Goal: Information Seeking & Learning: Find specific fact

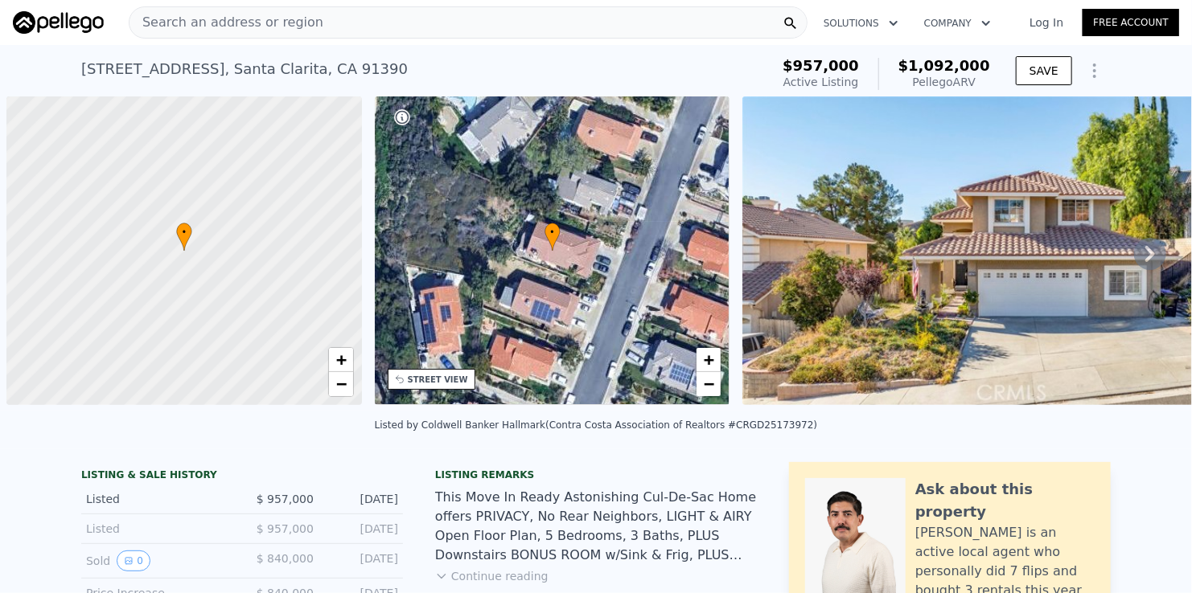
scroll to position [0, 6]
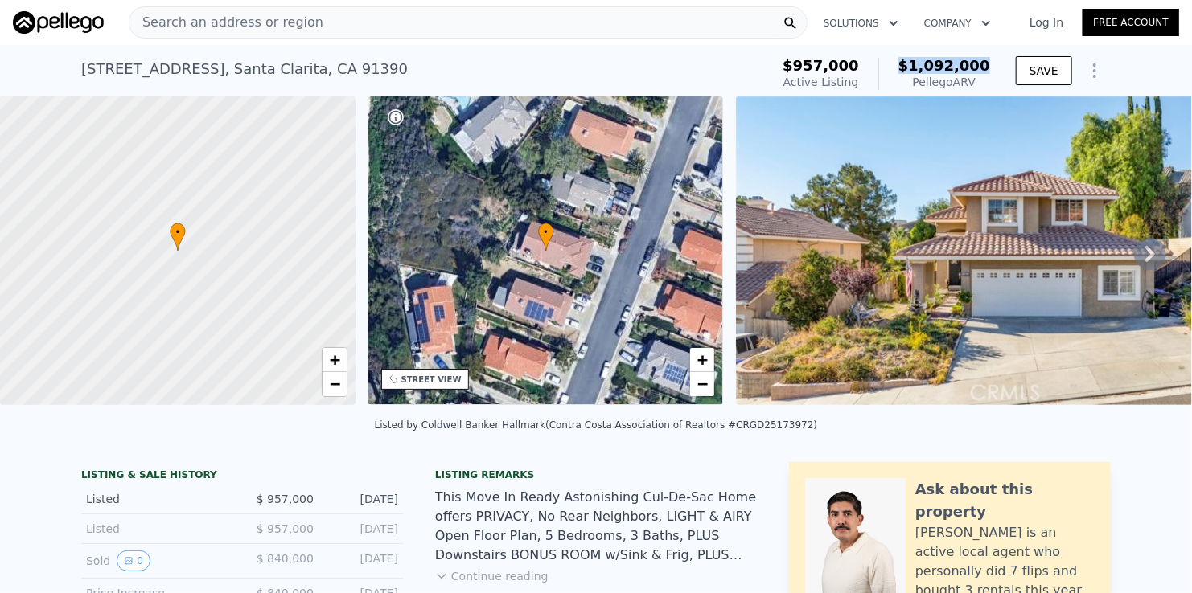
drag, startPoint x: 910, startPoint y: 68, endPoint x: 987, endPoint y: 75, distance: 76.7
click at [987, 75] on div "$1,092,000 Pellego ARV" at bounding box center [934, 74] width 112 height 32
copy span "$1,092,000"
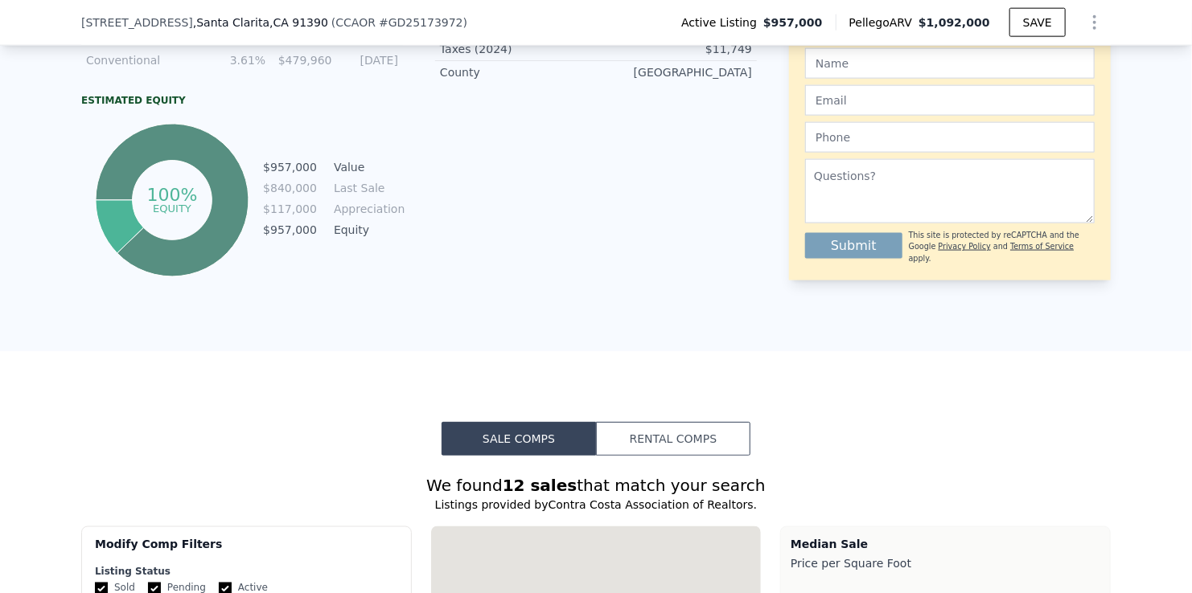
scroll to position [1119, 0]
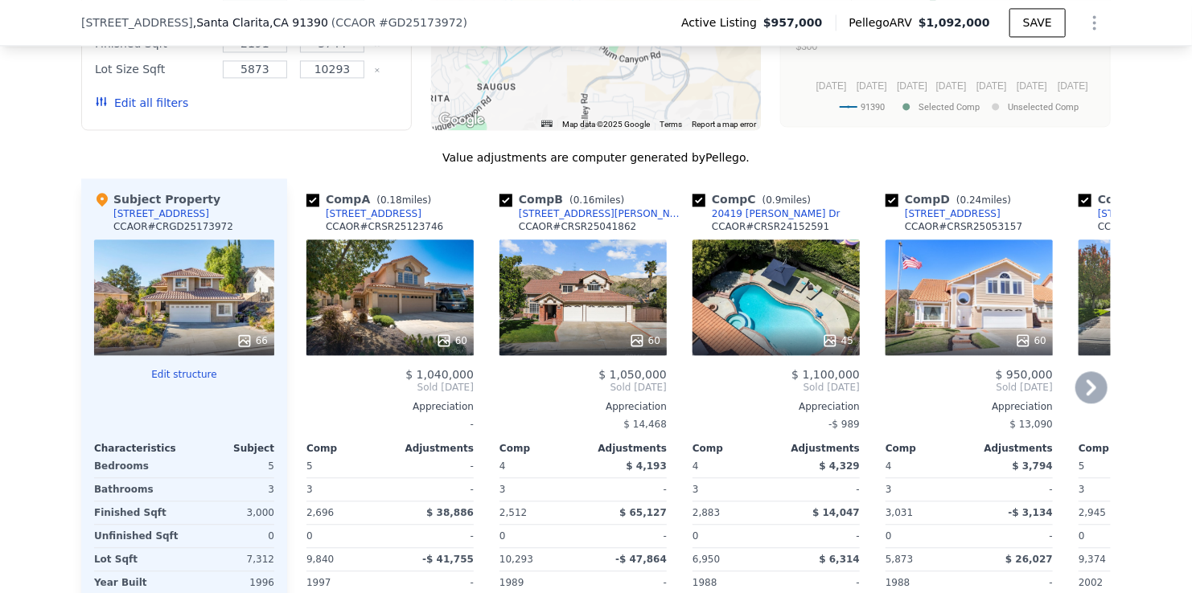
scroll to position [1602, 0]
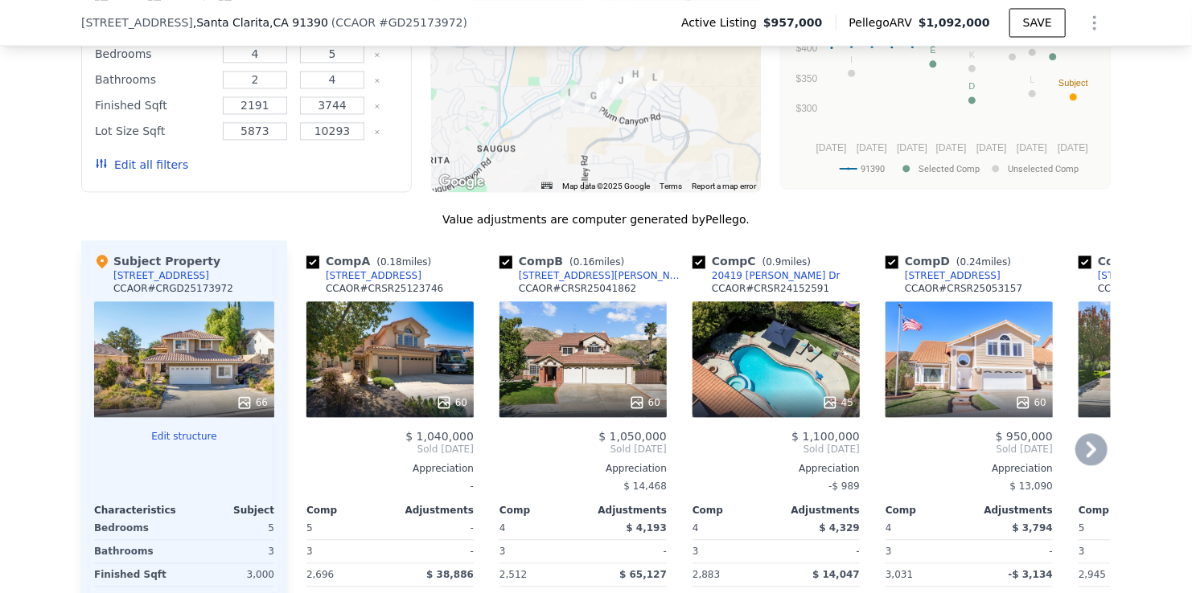
click at [553, 280] on div "[STREET_ADDRESS][PERSON_NAME]" at bounding box center [602, 275] width 167 height 13
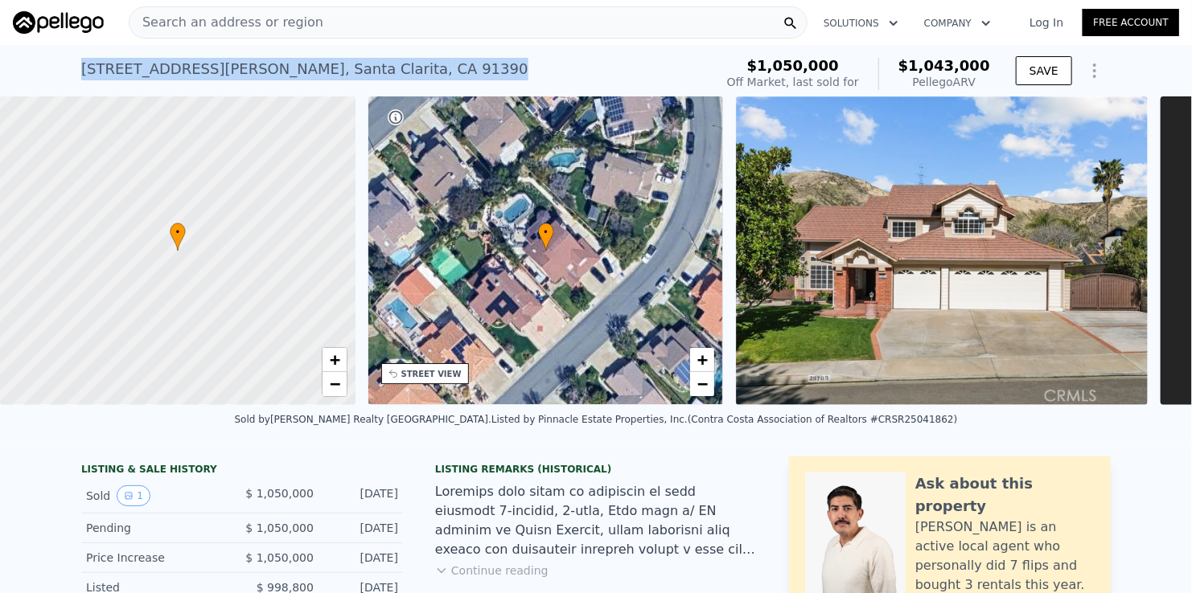
drag, startPoint x: 70, startPoint y: 61, endPoint x: 380, endPoint y: 65, distance: 309.6
click at [380, 65] on div "28709 Darrow Ave , Santa Clarita , CA 91390 Sold Apr 2025 for $1.050m (~ARV $1.…" at bounding box center [596, 70] width 1192 height 51
copy div "28709 Darrow Ave , Santa Clarita , CA 91390"
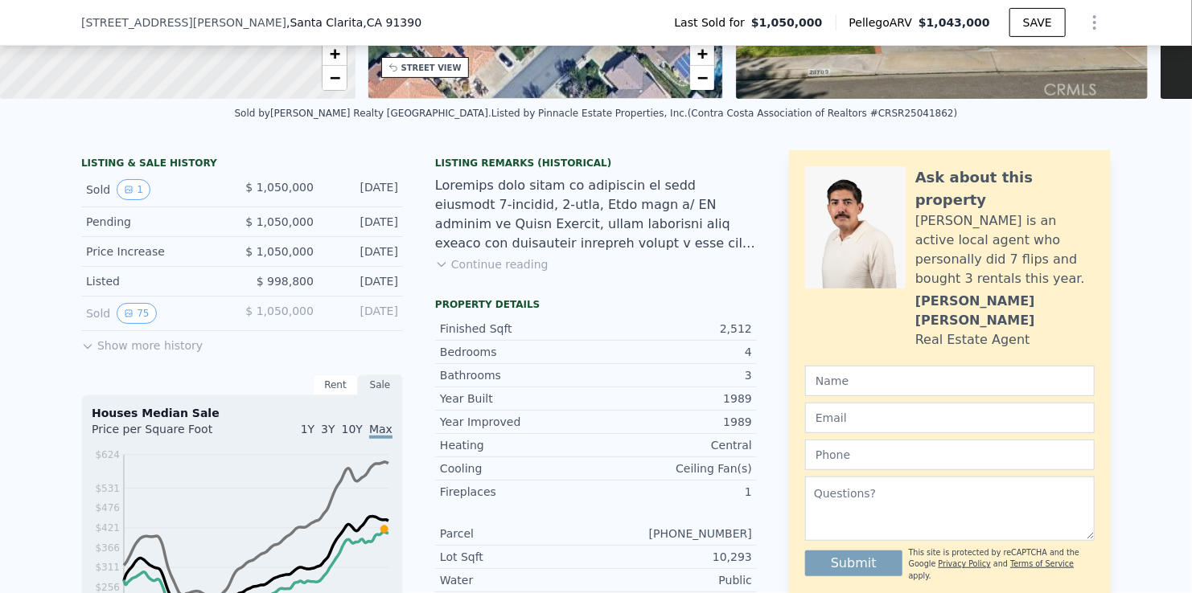
scroll to position [315, 0]
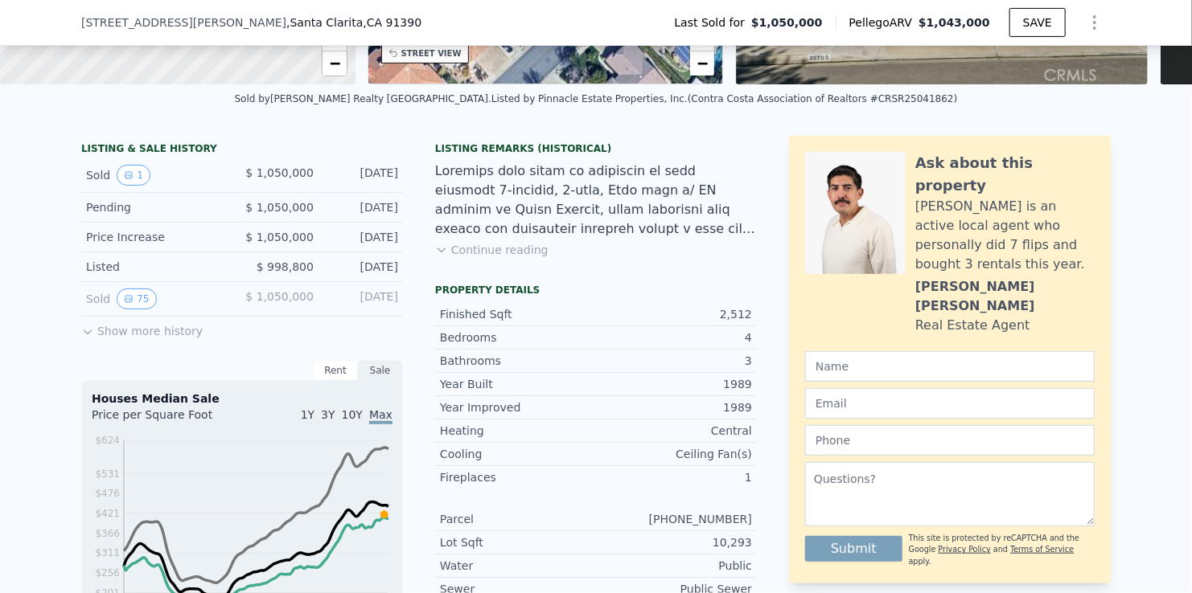
drag, startPoint x: 332, startPoint y: 178, endPoint x: 392, endPoint y: 183, distance: 59.8
click at [392, 183] on div "Apr 3, 2025" at bounding box center [362, 175] width 72 height 21
copy div "Apr 3, 2025"
drag, startPoint x: 237, startPoint y: 186, endPoint x: 306, endPoint y: 187, distance: 69.2
click at [306, 186] on div "$ 1,050,000" at bounding box center [278, 175] width 72 height 21
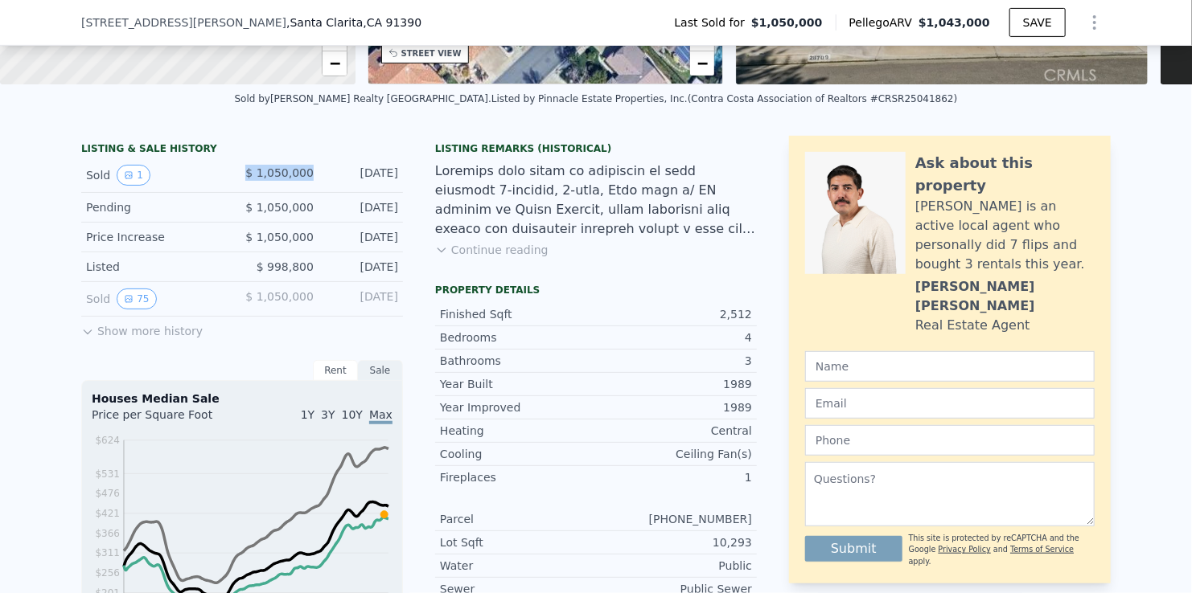
copy span "$ 1,050,000"
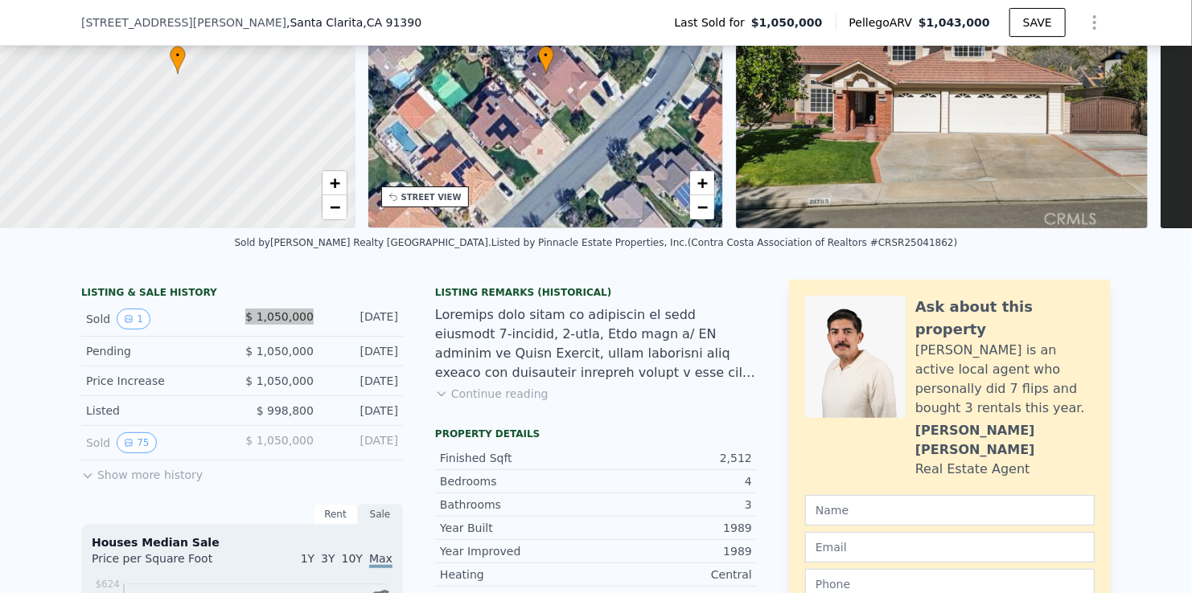
scroll to position [74, 0]
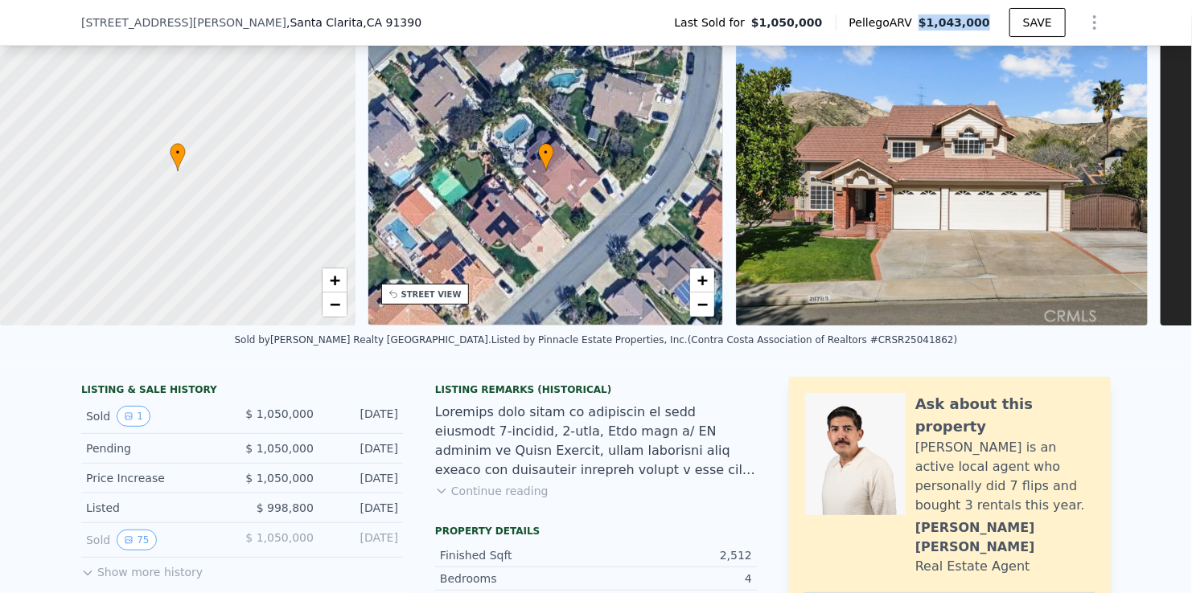
drag, startPoint x: 932, startPoint y: 27, endPoint x: 987, endPoint y: 30, distance: 55.6
click at [987, 30] on span "$1,043,000" at bounding box center [954, 22] width 72 height 16
copy span "$1,043,000"
